Goal: Information Seeking & Learning: Learn about a topic

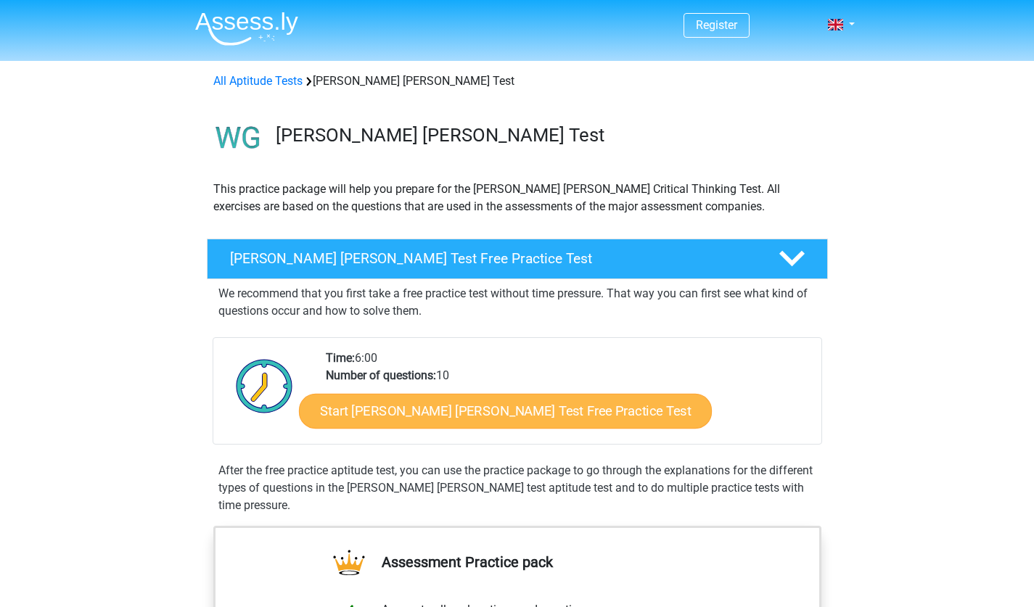
click at [484, 416] on link "Start Watson Glaser Test Free Practice Test" at bounding box center [505, 411] width 413 height 35
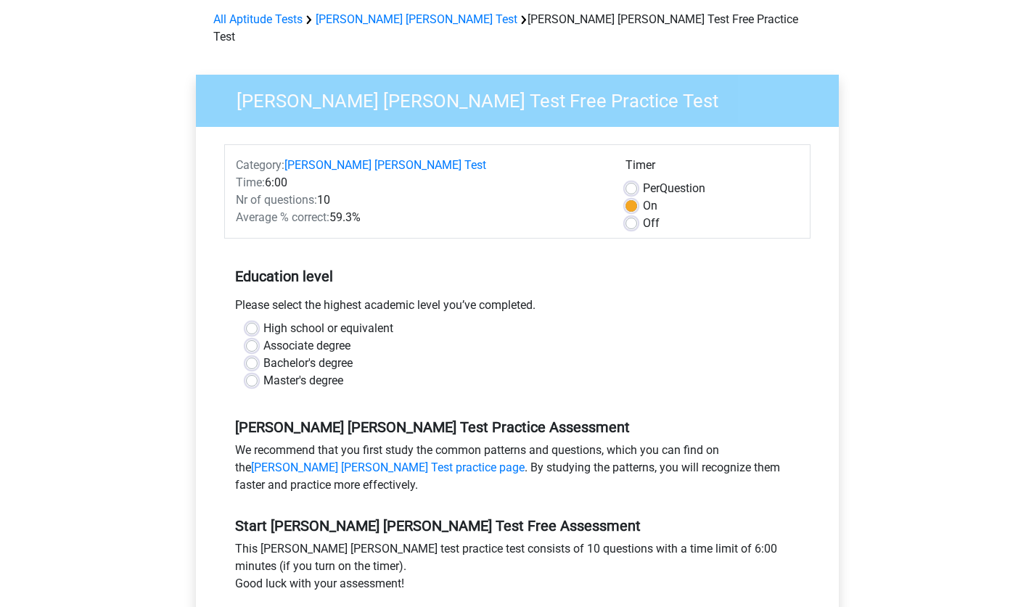
scroll to position [74, 0]
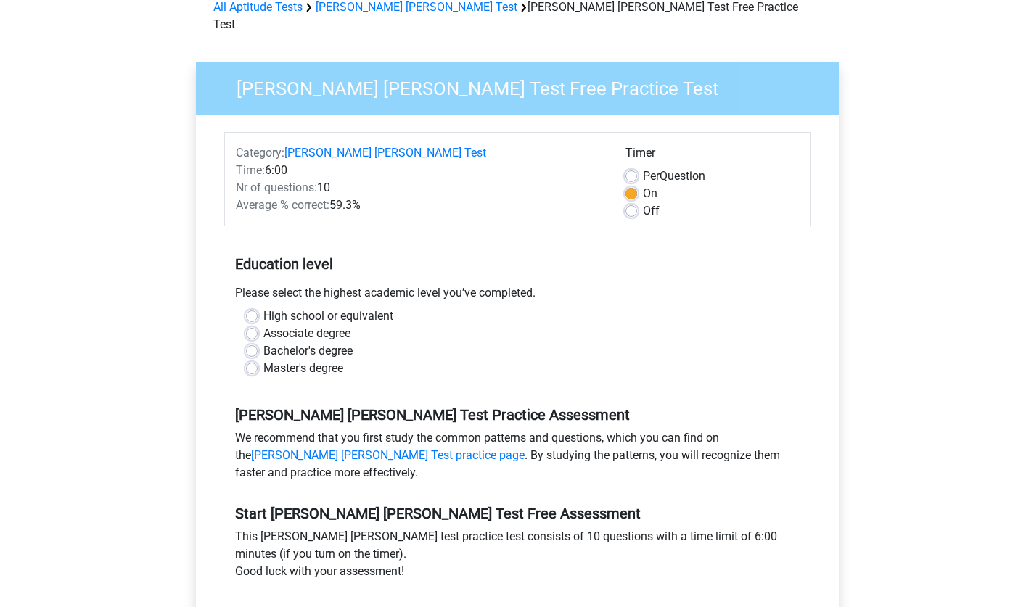
click at [263, 308] on label "High school or equivalent" at bounding box center [328, 316] width 130 height 17
click at [250, 308] on input "High school or equivalent" at bounding box center [252, 315] width 12 height 15
radio input "true"
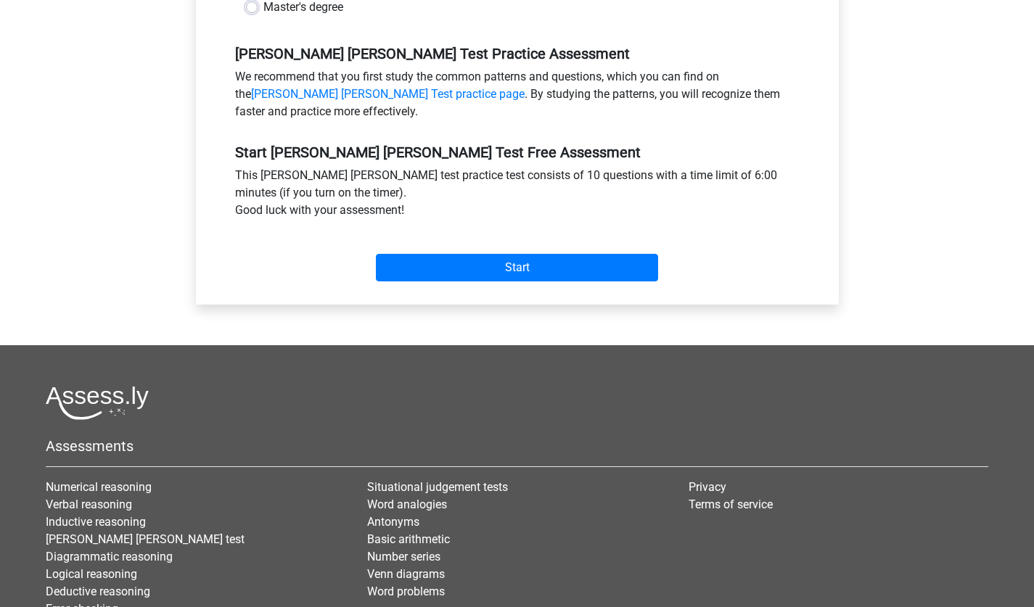
scroll to position [492, 0]
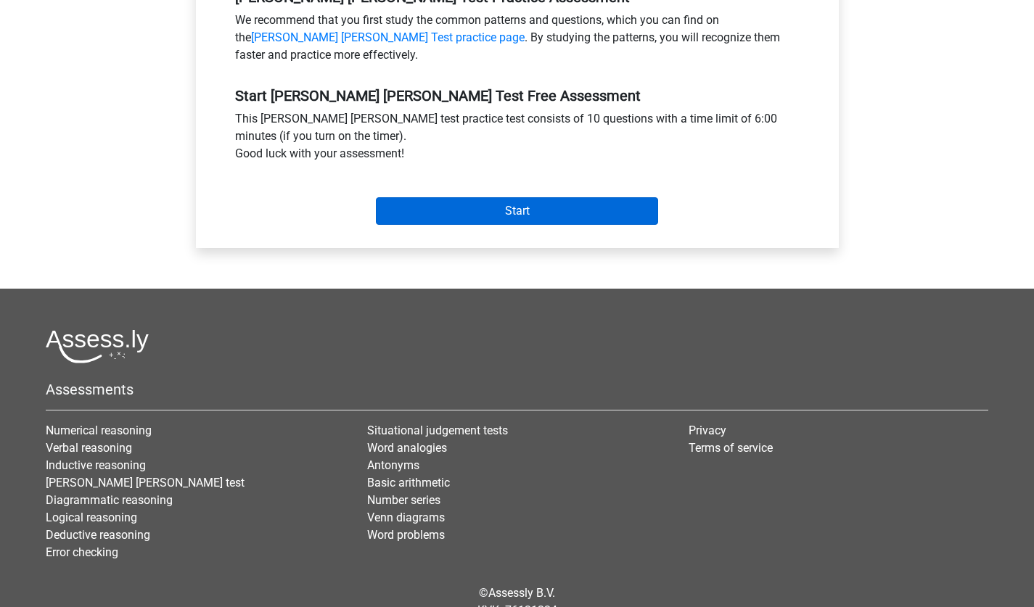
click at [517, 197] on input "Start" at bounding box center [517, 211] width 282 height 28
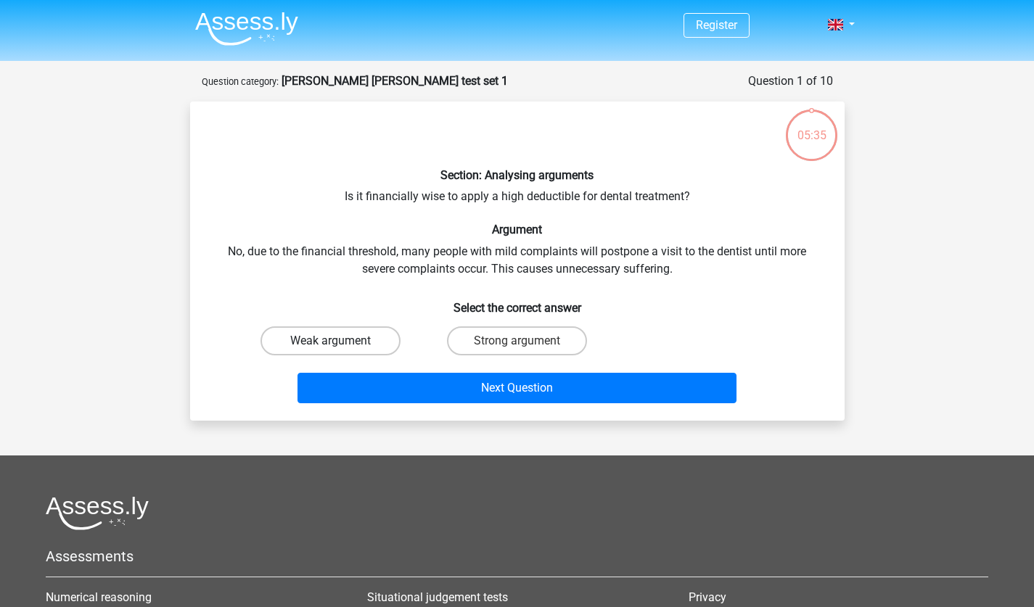
click at [358, 337] on label "Weak argument" at bounding box center [330, 340] width 140 height 29
click at [340, 341] on input "Weak argument" at bounding box center [334, 345] width 9 height 9
radio input "true"
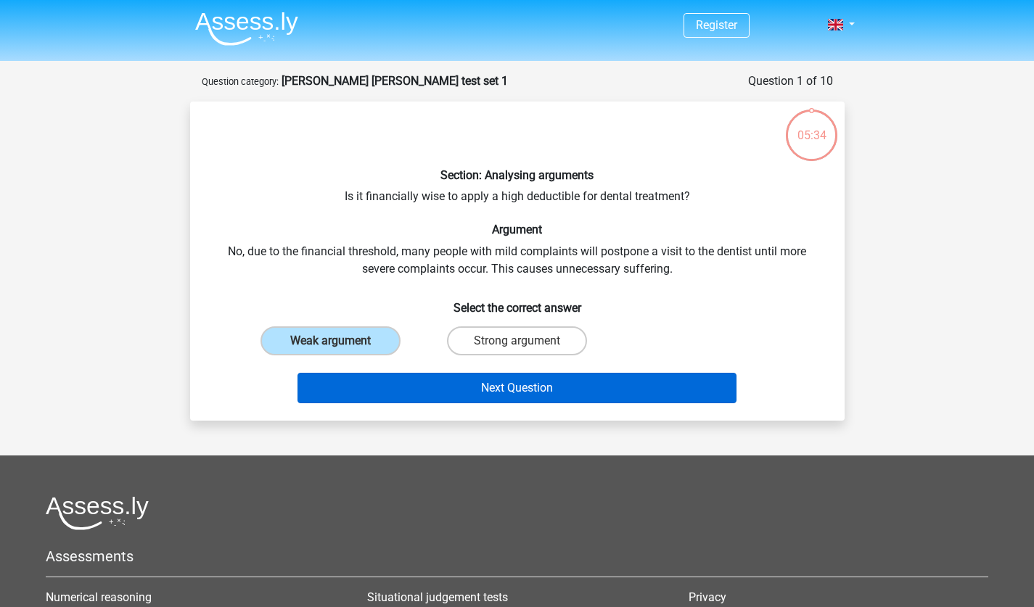
click at [546, 390] on button "Next Question" at bounding box center [516, 388] width 439 height 30
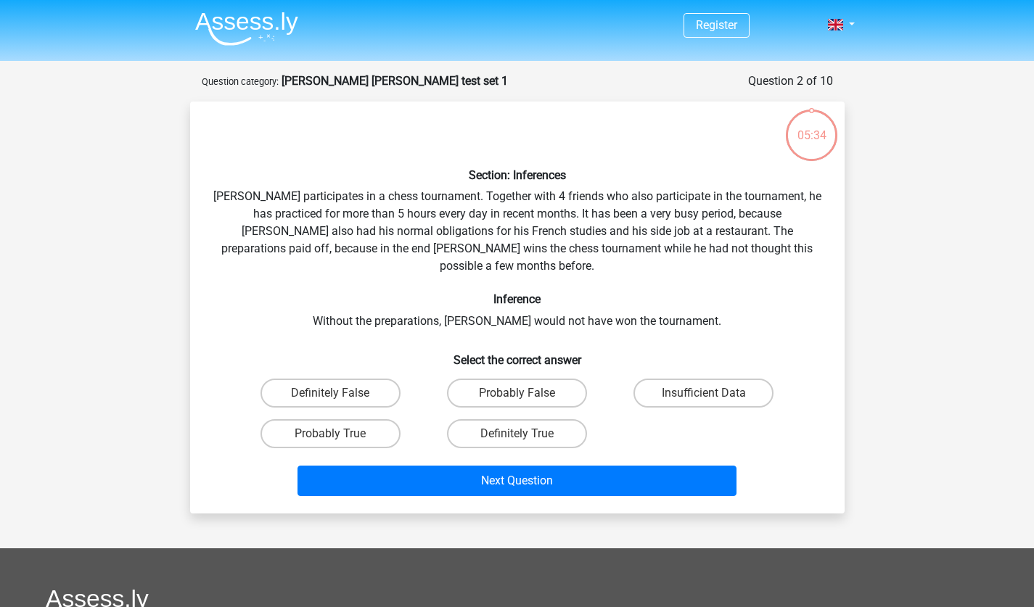
scroll to position [73, 0]
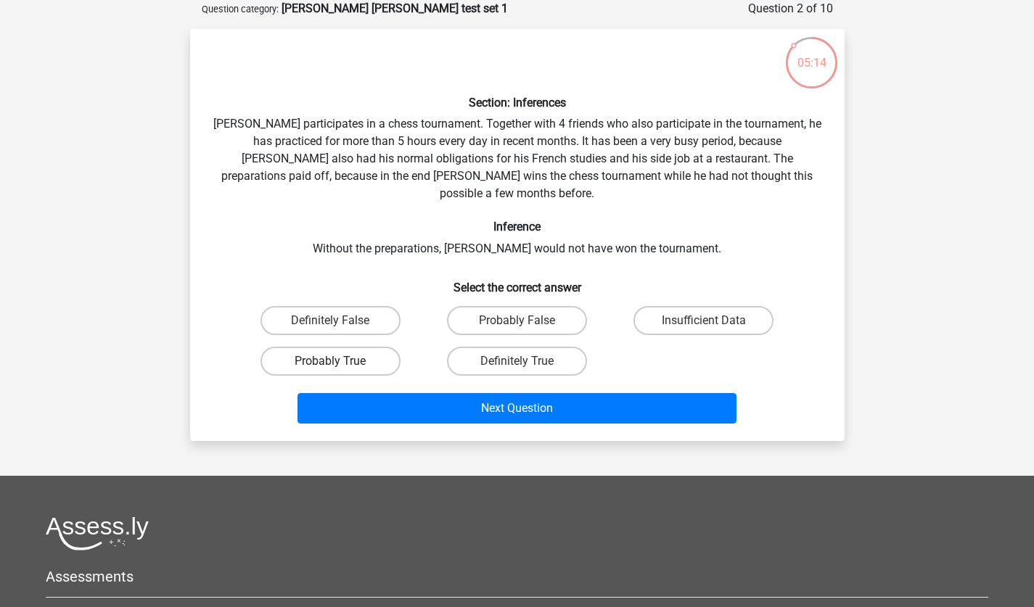
click at [313, 347] on label "Probably True" at bounding box center [330, 361] width 140 height 29
click at [330, 361] on input "Probably True" at bounding box center [334, 365] width 9 height 9
radio input "true"
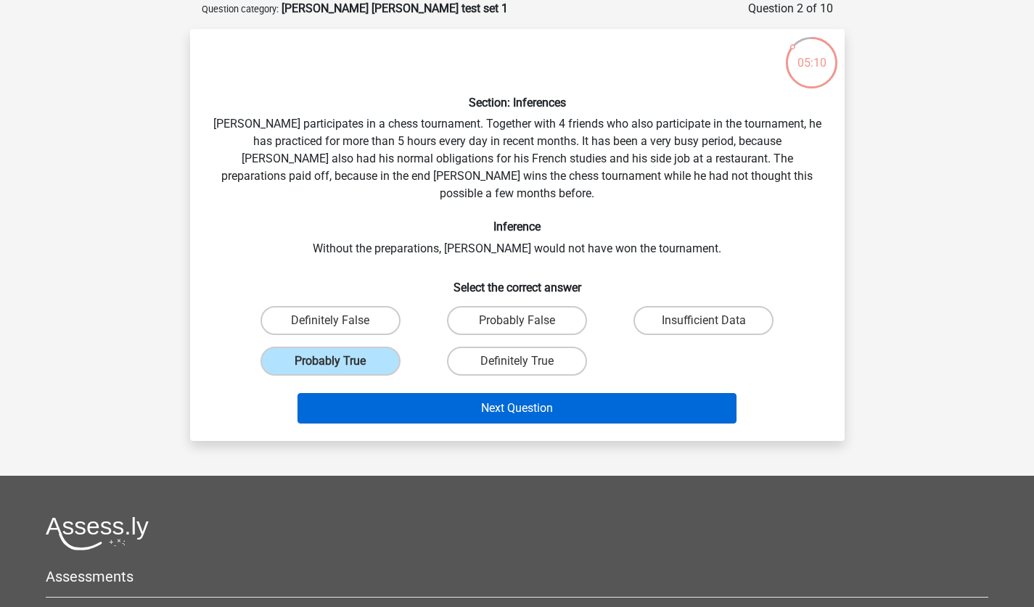
click at [484, 393] on button "Next Question" at bounding box center [516, 408] width 439 height 30
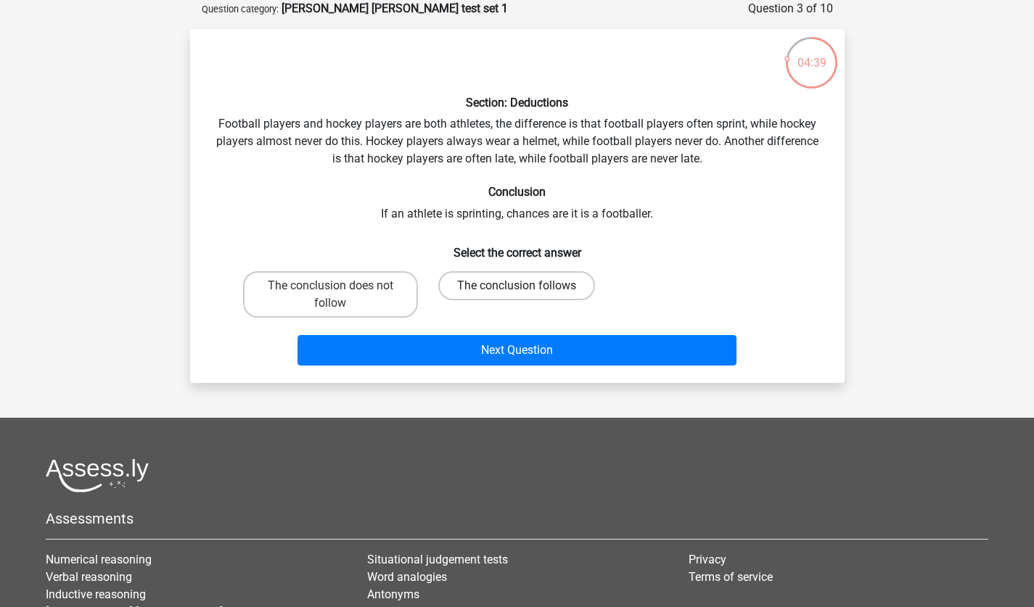
click at [546, 279] on label "The conclusion follows" at bounding box center [516, 285] width 157 height 29
click at [526, 286] on input "The conclusion follows" at bounding box center [521, 290] width 9 height 9
radio input "true"
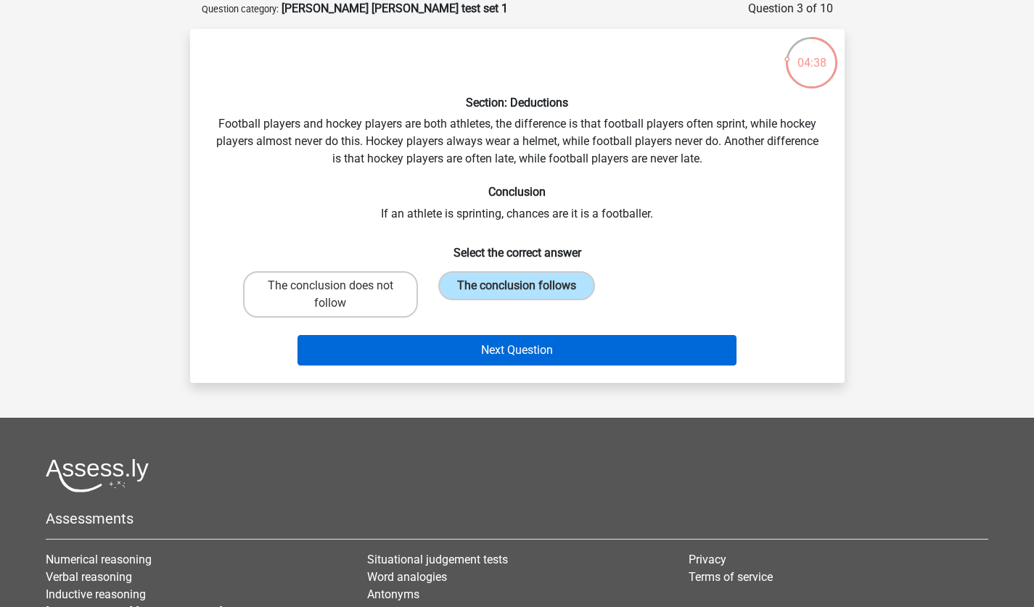
click at [546, 351] on button "Next Question" at bounding box center [516, 350] width 439 height 30
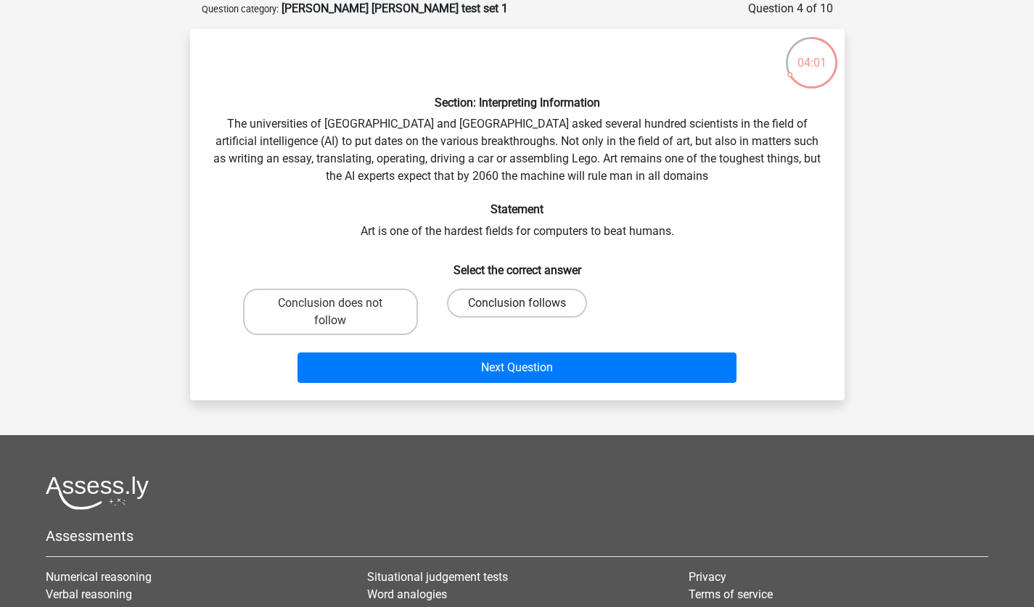
click at [493, 303] on label "Conclusion follows" at bounding box center [517, 303] width 140 height 29
click at [517, 303] on input "Conclusion follows" at bounding box center [521, 307] width 9 height 9
radio input "true"
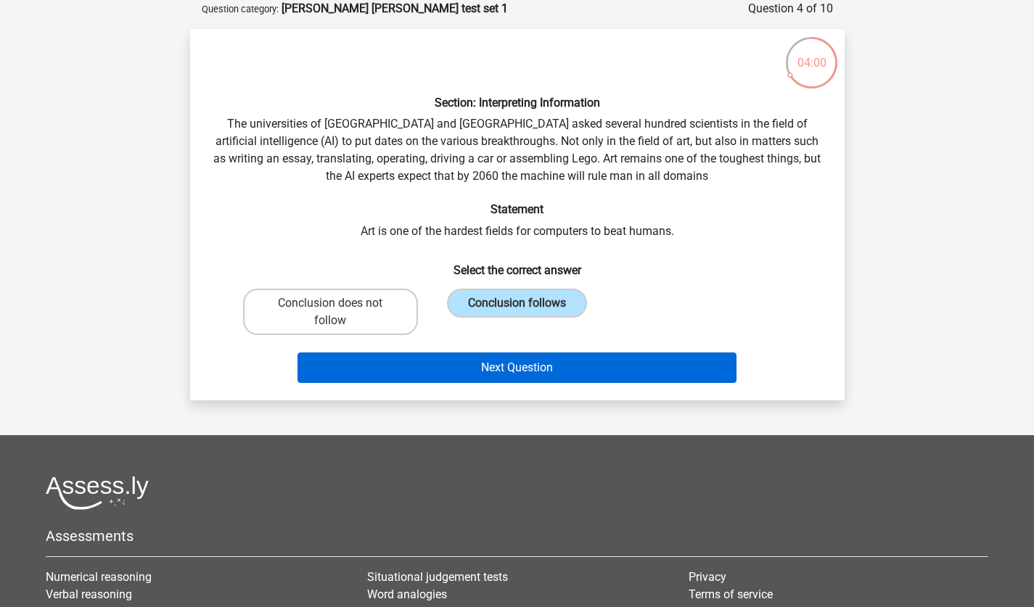
click at [504, 366] on button "Next Question" at bounding box center [516, 368] width 439 height 30
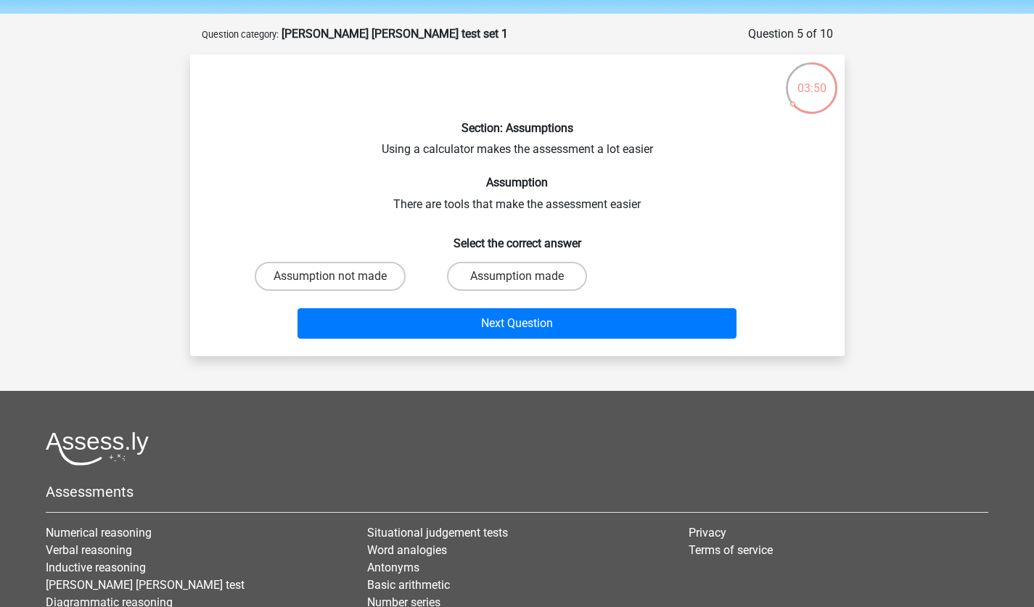
scroll to position [45, 0]
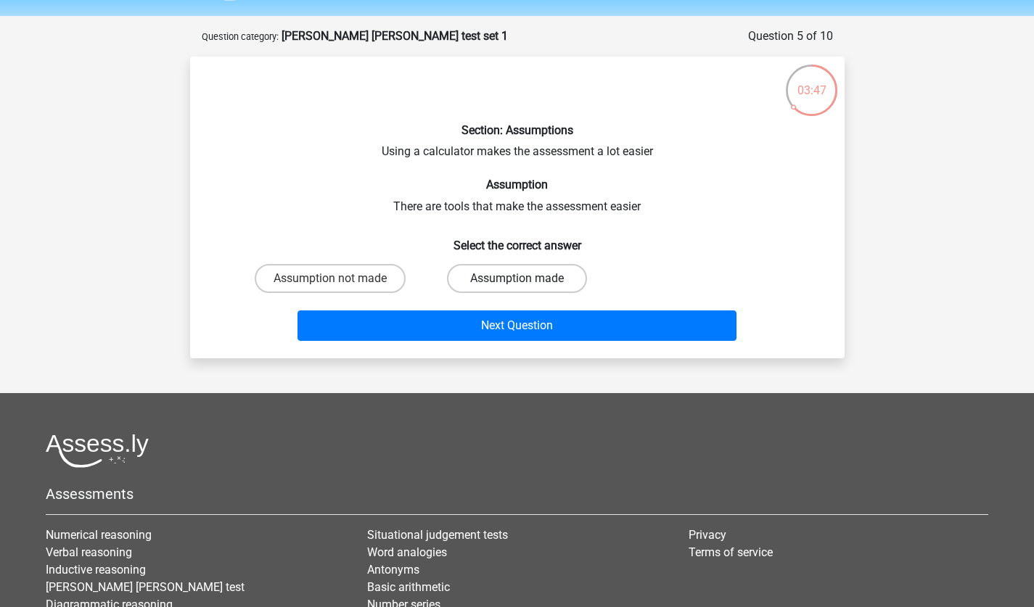
click at [546, 271] on label "Assumption made" at bounding box center [517, 278] width 140 height 29
click at [526, 279] on input "Assumption made" at bounding box center [521, 283] width 9 height 9
radio input "true"
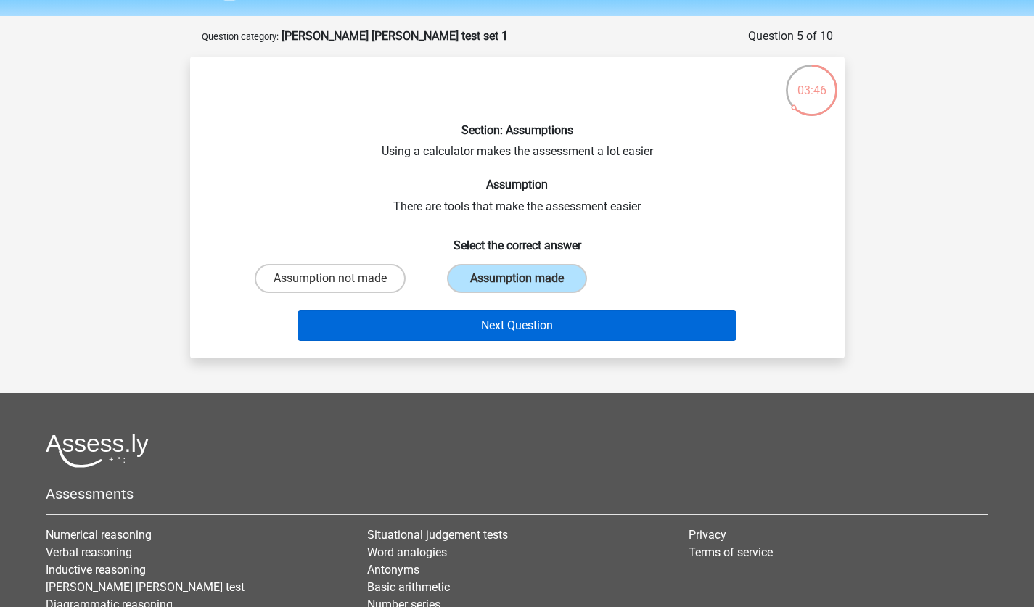
click at [550, 319] on button "Next Question" at bounding box center [516, 326] width 439 height 30
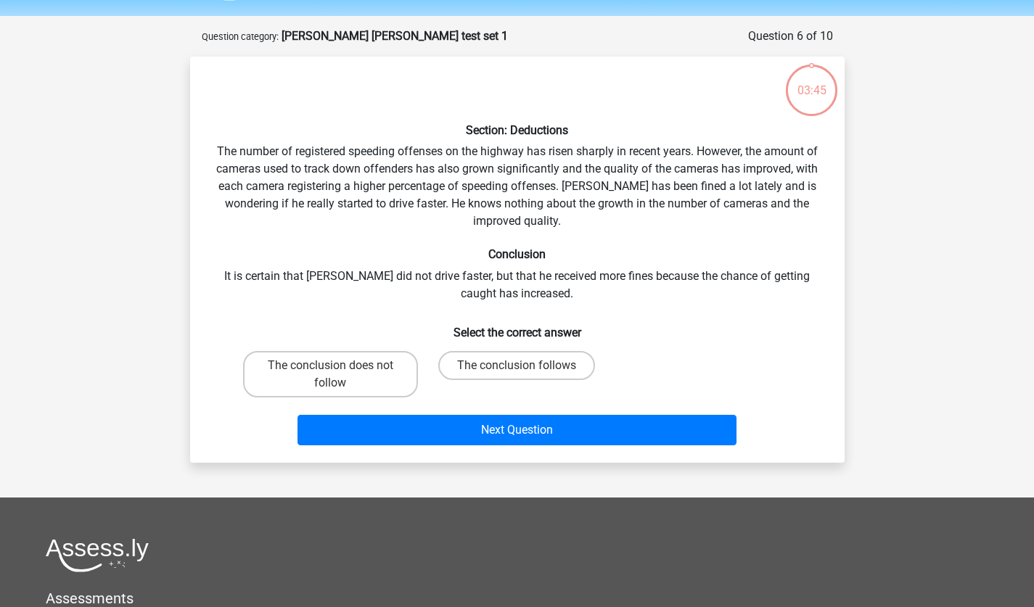
scroll to position [73, 0]
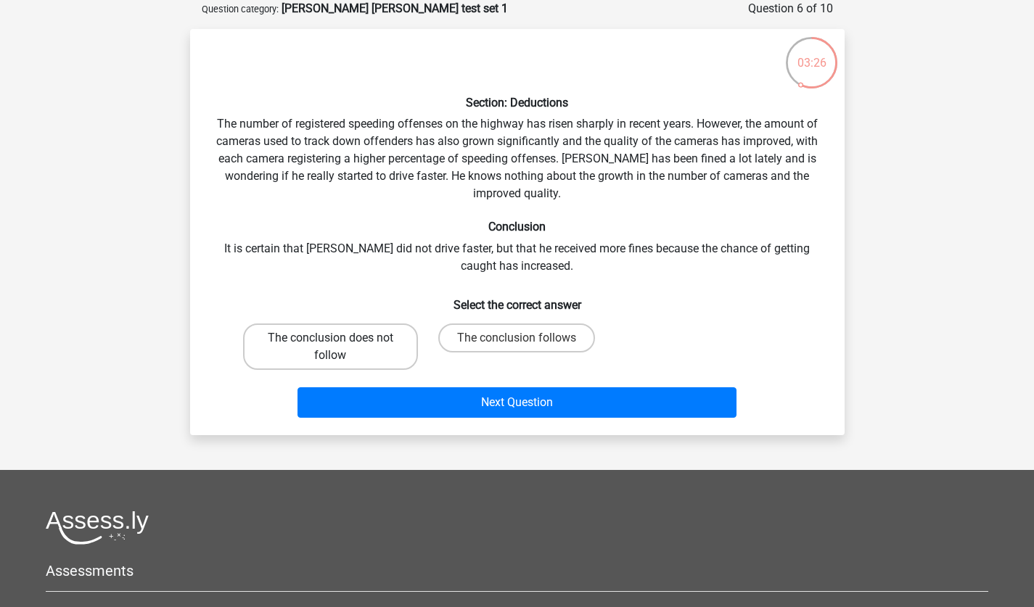
click at [324, 339] on label "The conclusion does not follow" at bounding box center [330, 347] width 175 height 46
click at [330, 339] on input "The conclusion does not follow" at bounding box center [334, 342] width 9 height 9
radio input "true"
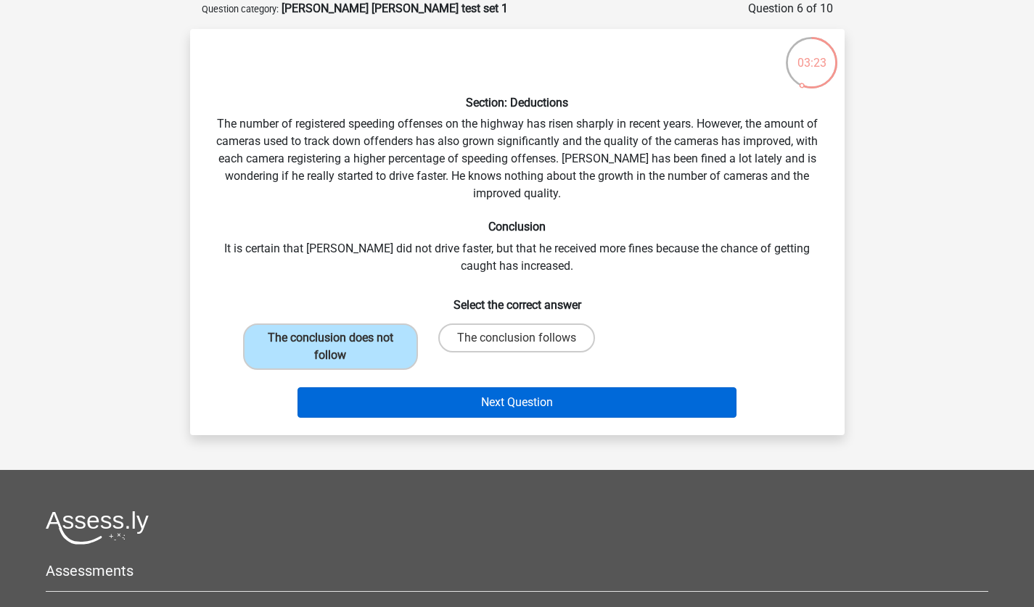
click at [567, 400] on button "Next Question" at bounding box center [516, 402] width 439 height 30
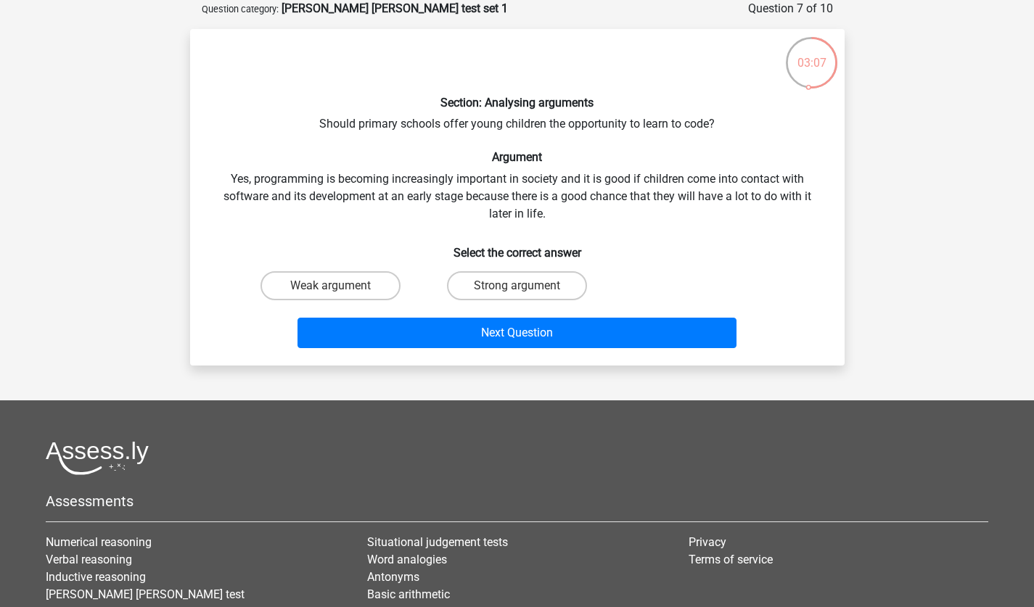
click at [519, 286] on input "Strong argument" at bounding box center [521, 290] width 9 height 9
radio input "true"
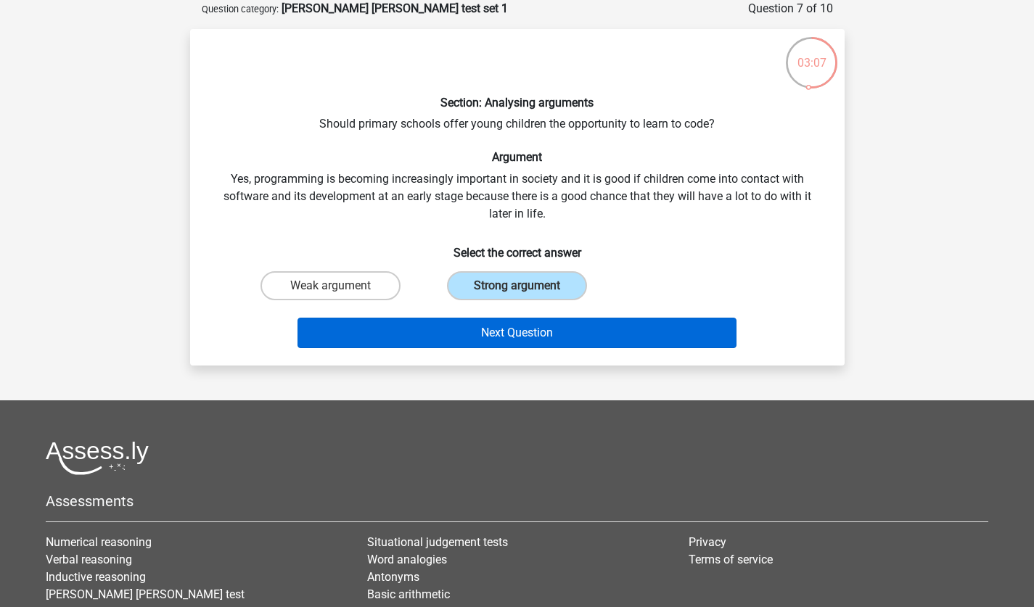
click at [528, 324] on button "Next Question" at bounding box center [516, 333] width 439 height 30
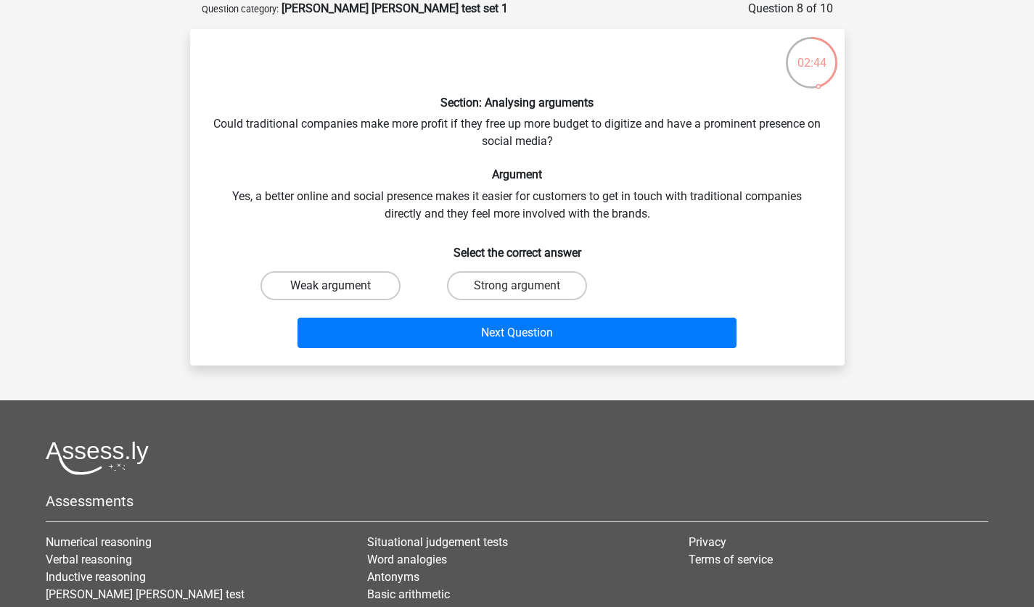
click at [369, 284] on label "Weak argument" at bounding box center [330, 285] width 140 height 29
click at [340, 286] on input "Weak argument" at bounding box center [334, 290] width 9 height 9
radio input "true"
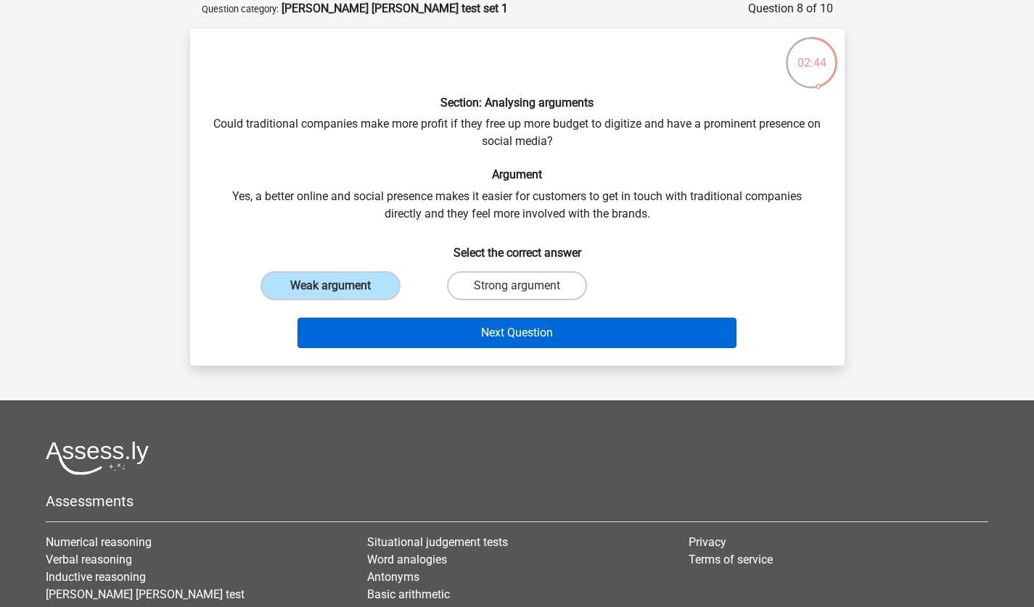
click at [471, 320] on button "Next Question" at bounding box center [516, 333] width 439 height 30
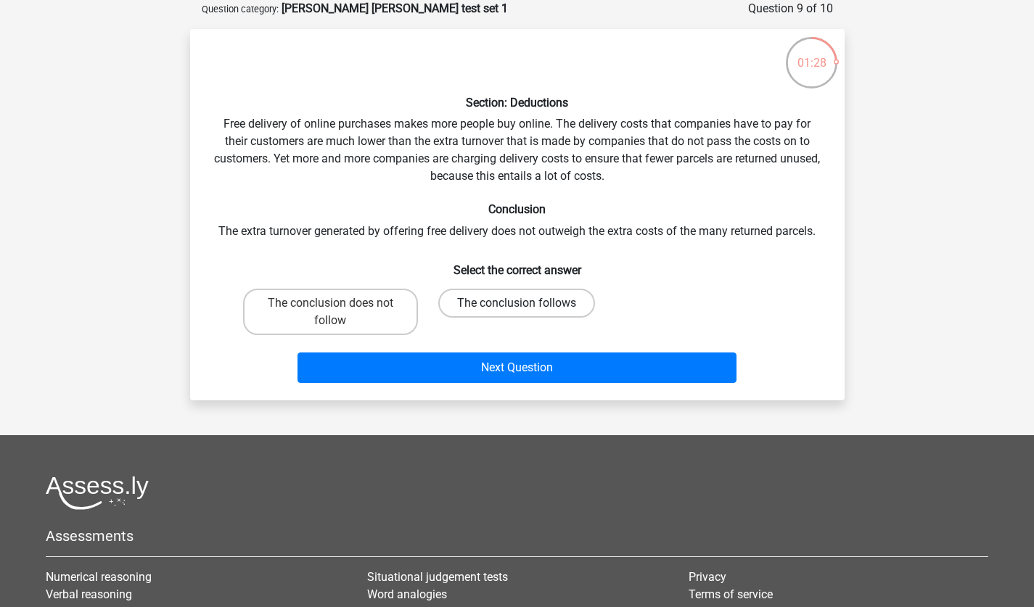
click at [470, 301] on label "The conclusion follows" at bounding box center [516, 303] width 157 height 29
click at [517, 303] on input "The conclusion follows" at bounding box center [521, 307] width 9 height 9
radio input "true"
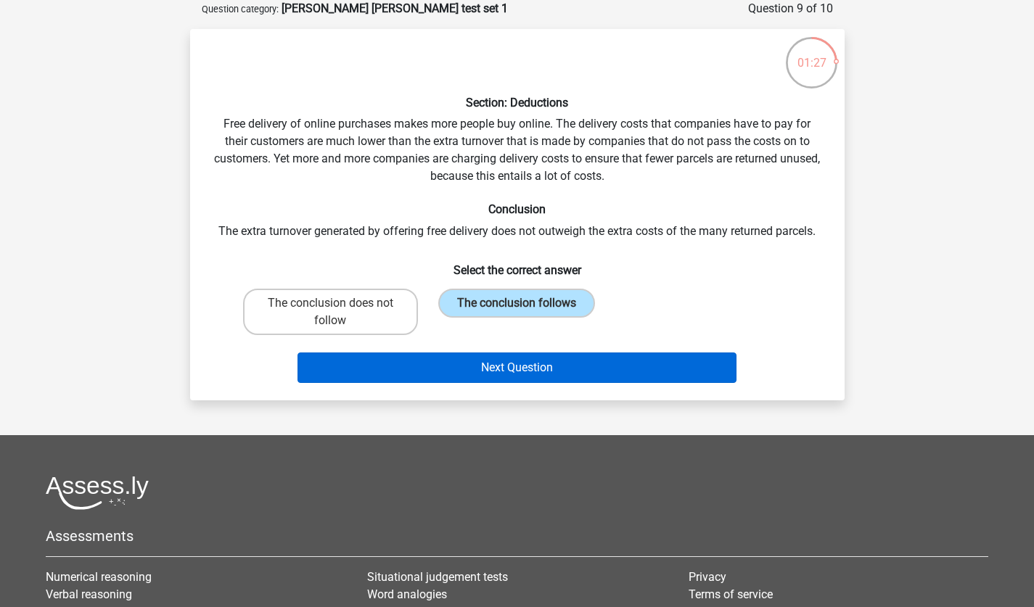
click at [482, 362] on button "Next Question" at bounding box center [516, 368] width 439 height 30
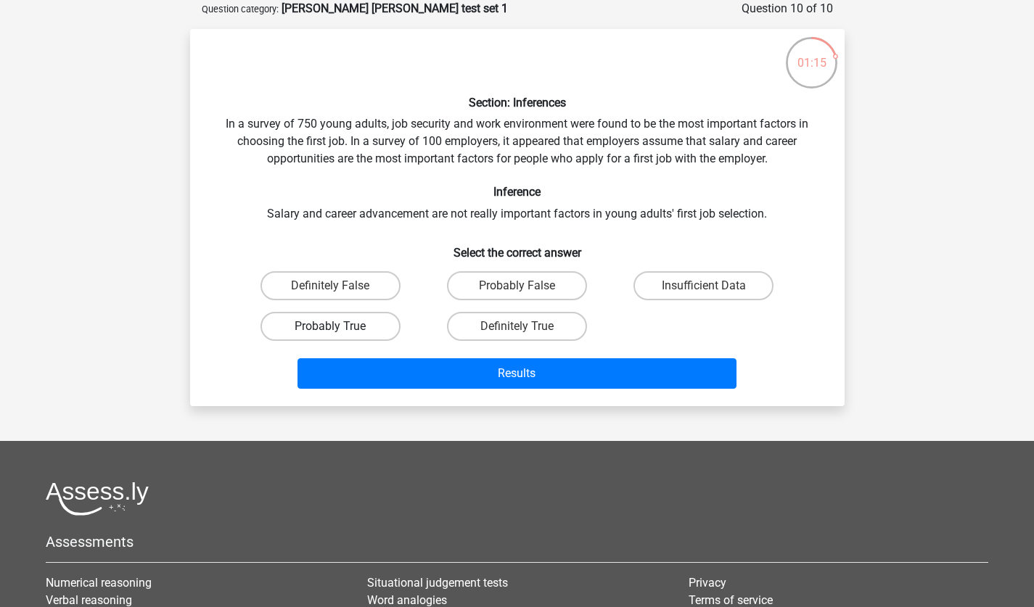
click at [348, 326] on label "Probably True" at bounding box center [330, 326] width 140 height 29
click at [340, 326] on input "Probably True" at bounding box center [334, 330] width 9 height 9
radio input "true"
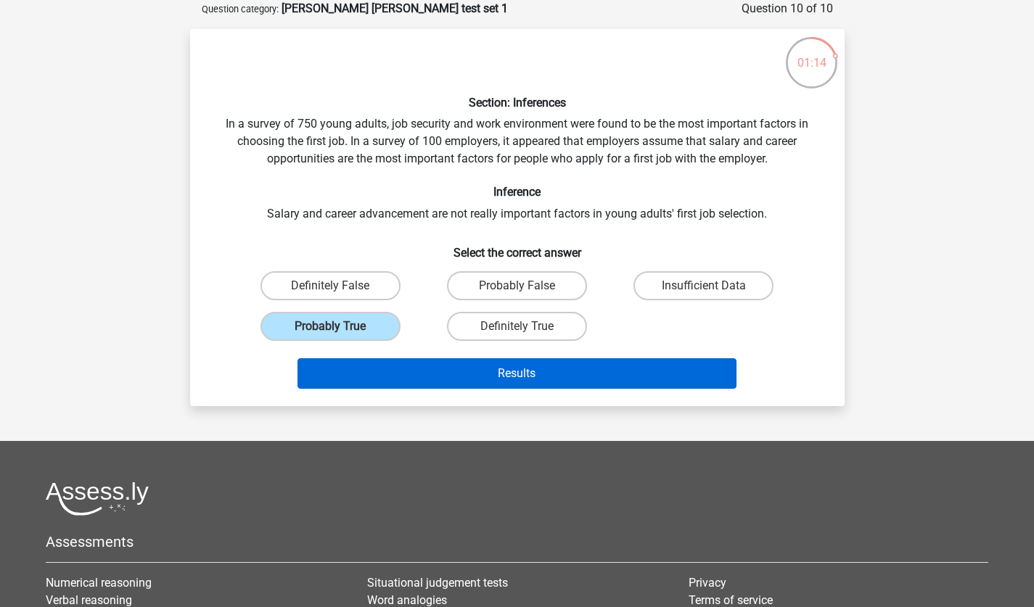
click at [453, 366] on button "Results" at bounding box center [516, 373] width 439 height 30
